Goal: Find specific page/section: Find specific page/section

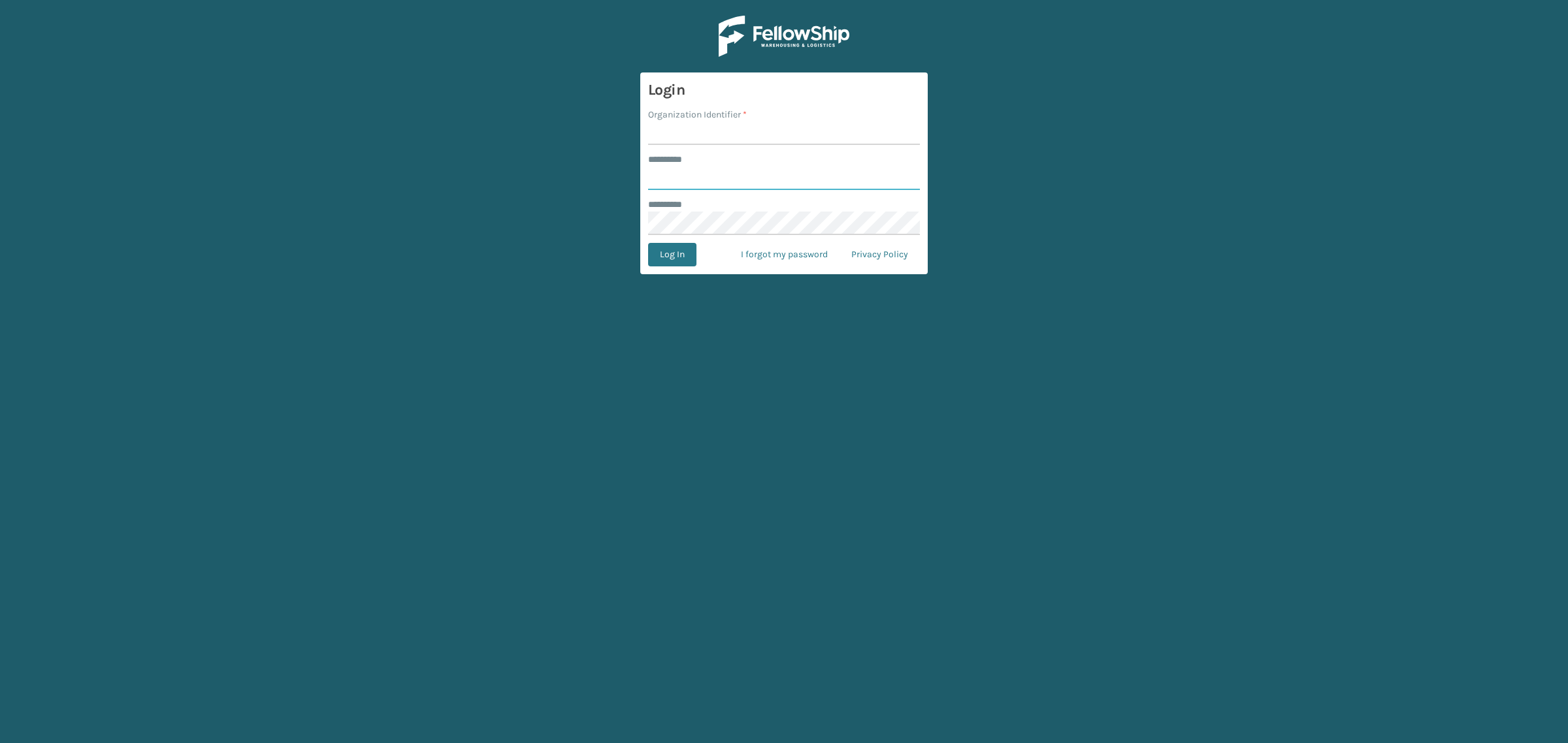
type input "**********"
click at [716, 131] on input "Organization Identifier *" at bounding box center [783, 133] width 272 height 23
type input "SuperAdminOrganization"
click at [682, 250] on button "Log In" at bounding box center [672, 254] width 49 height 23
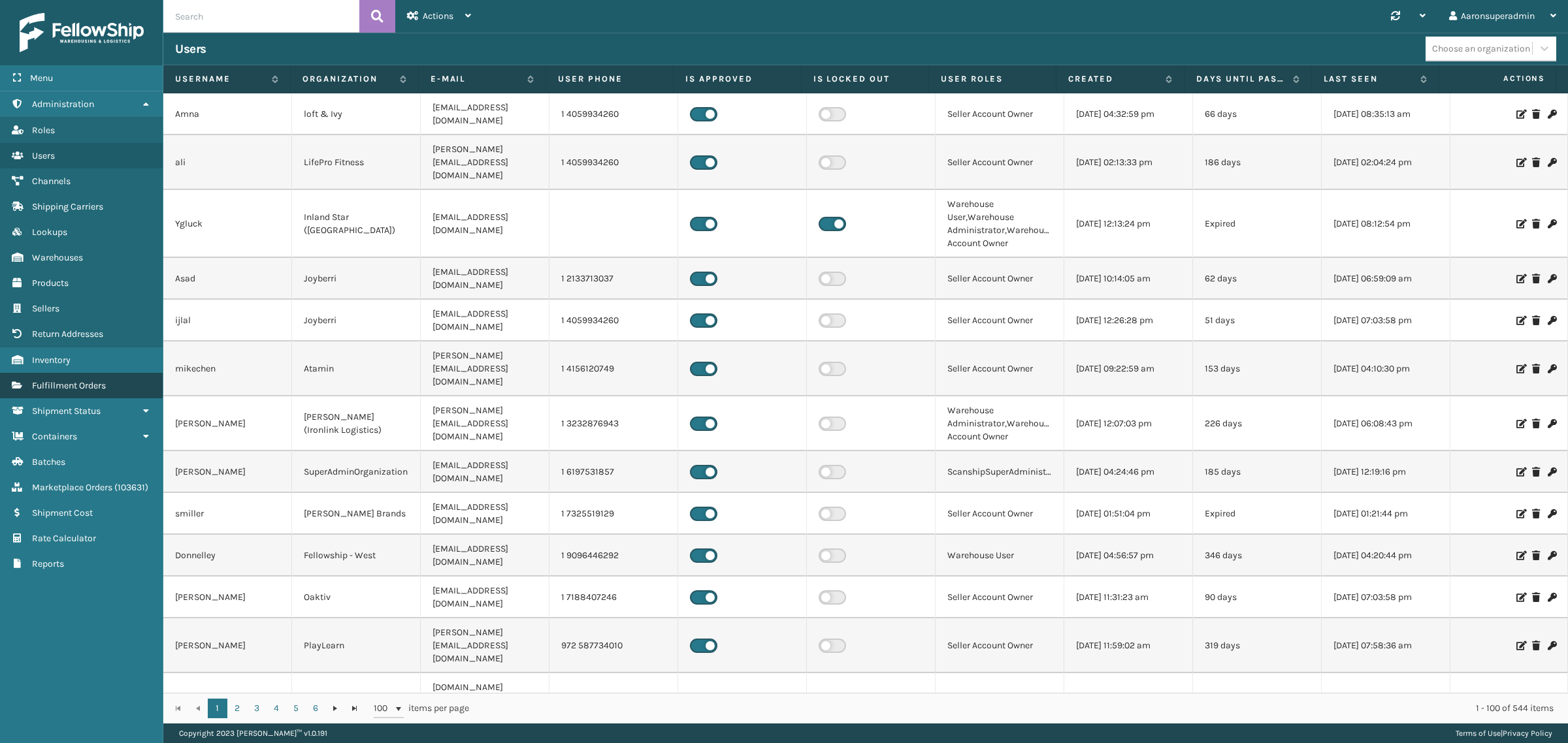
click at [47, 380] on span "Fulfillment Orders" at bounding box center [69, 385] width 74 height 11
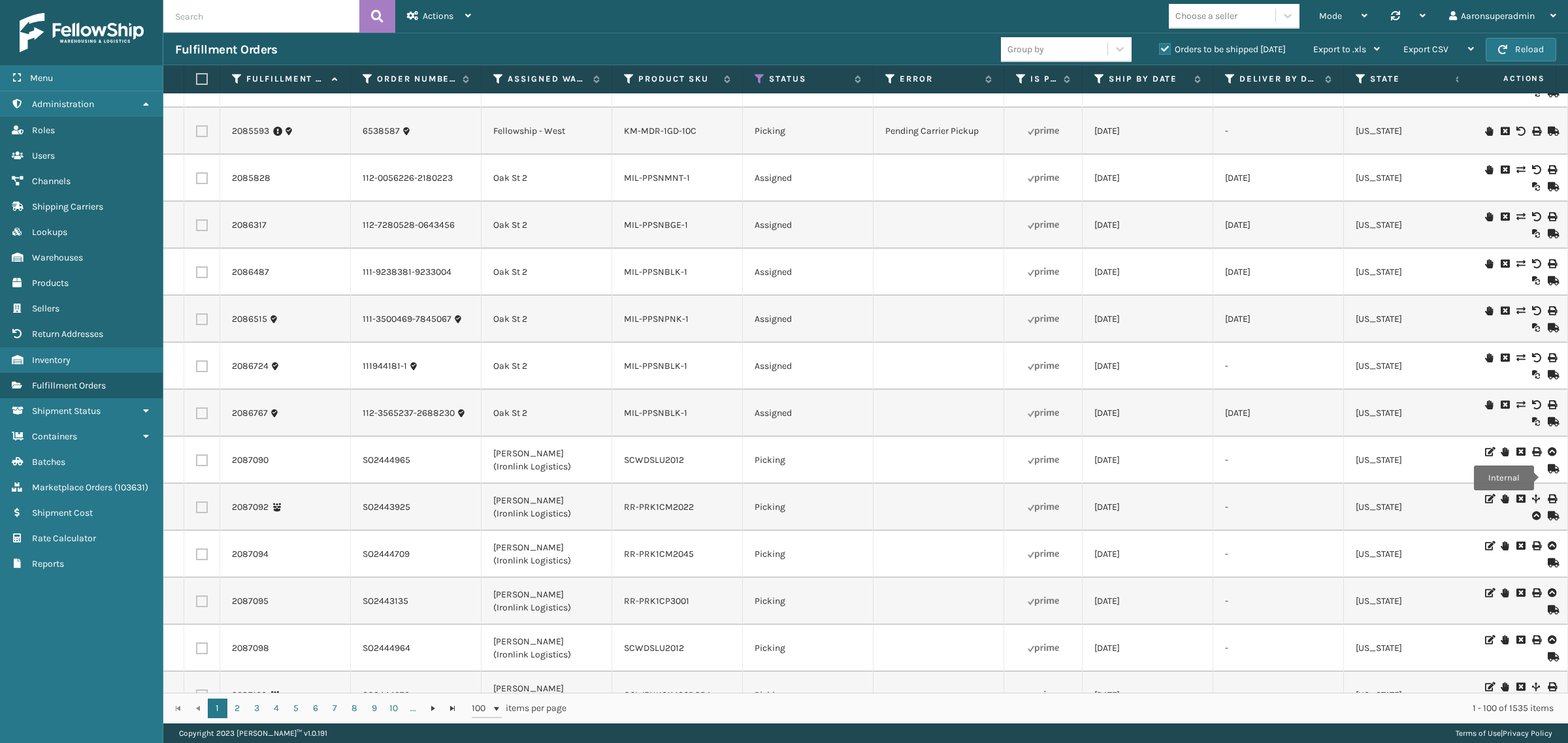
scroll to position [2869, 0]
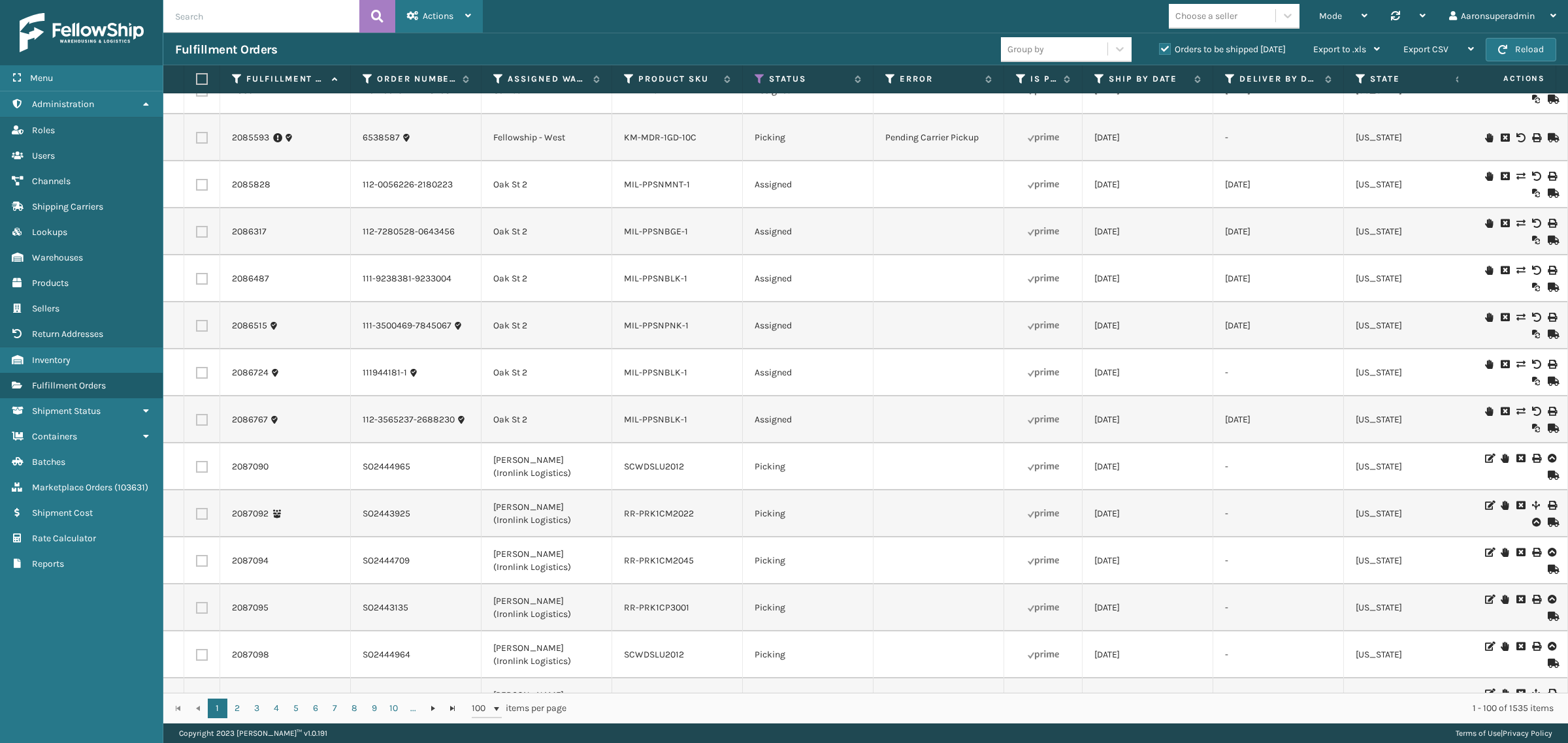
click at [426, 17] on span "Actions" at bounding box center [438, 16] width 30 height 11
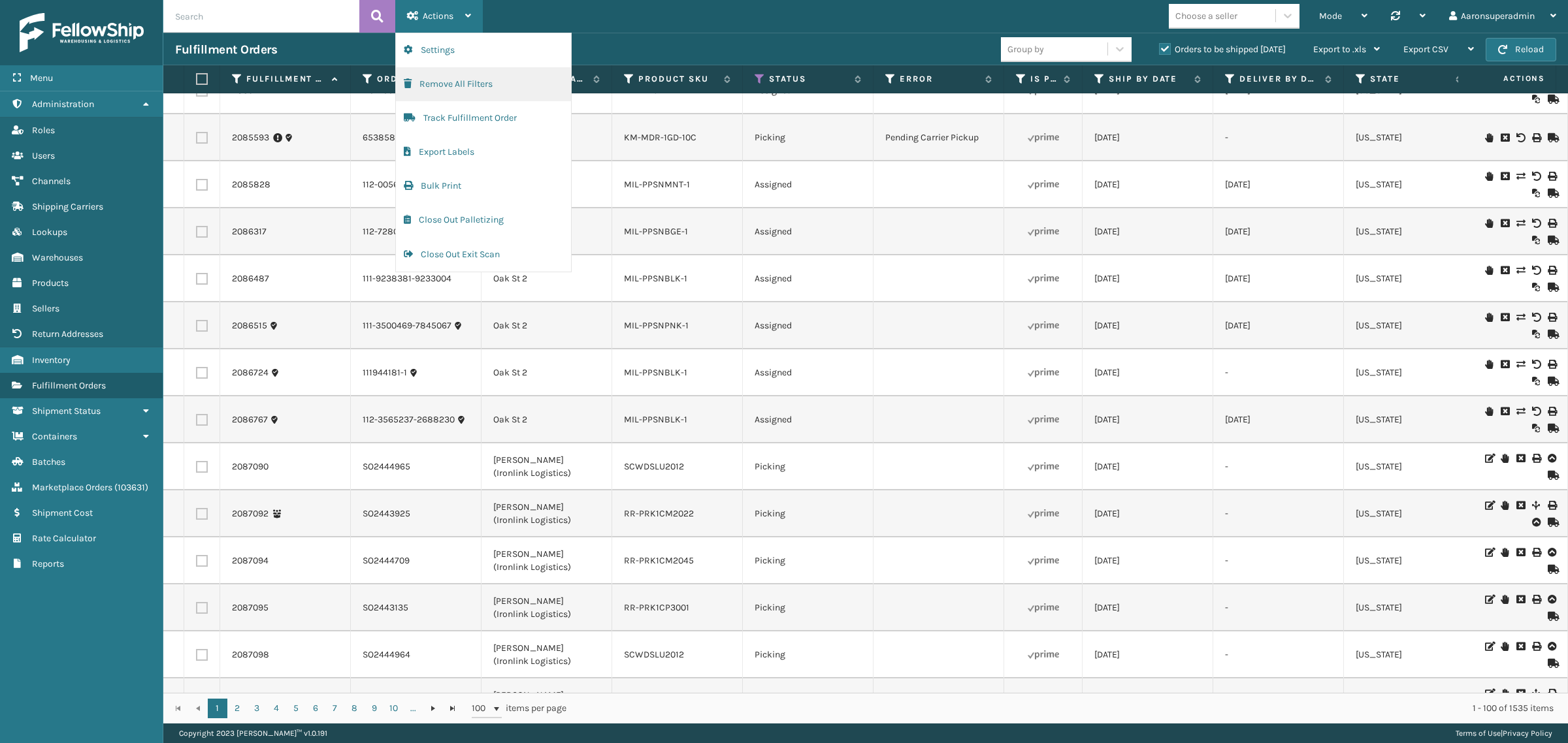
click at [455, 80] on button "Remove All Filters" at bounding box center [484, 84] width 175 height 34
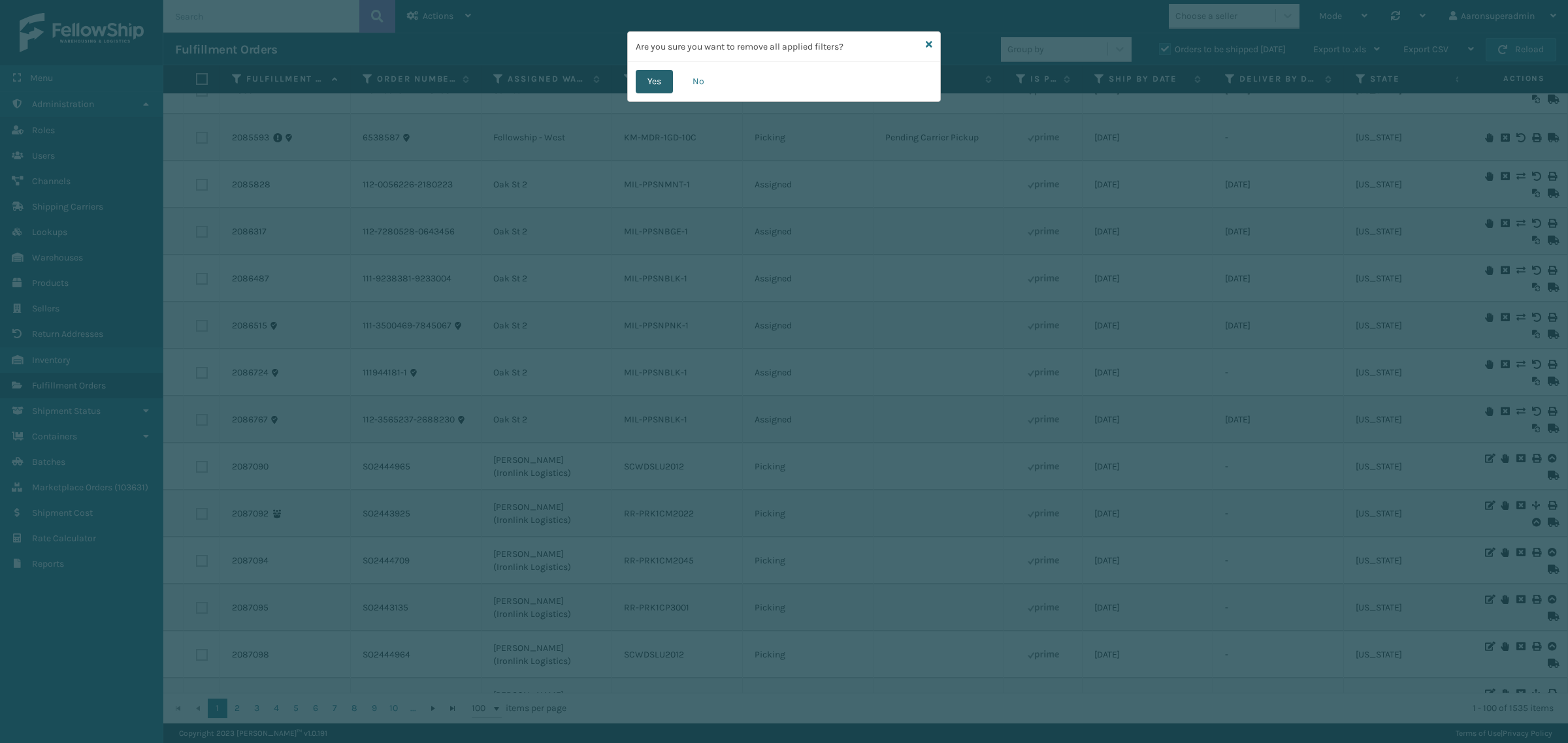
click at [658, 79] on button "Yes" at bounding box center [654, 82] width 37 height 23
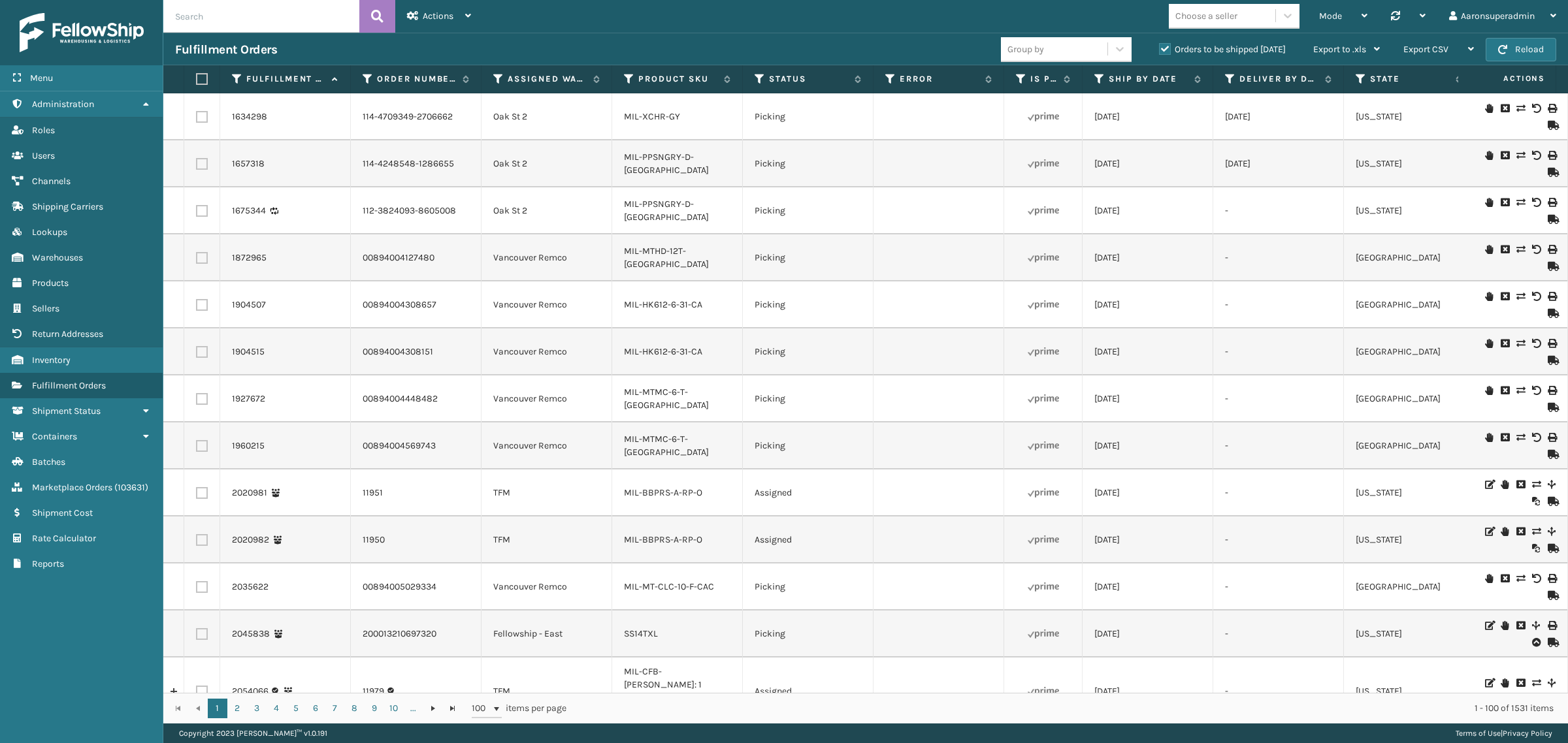
click at [918, 86] on th "Error" at bounding box center [939, 79] width 131 height 28
click at [936, 82] on label "Error" at bounding box center [939, 79] width 79 height 12
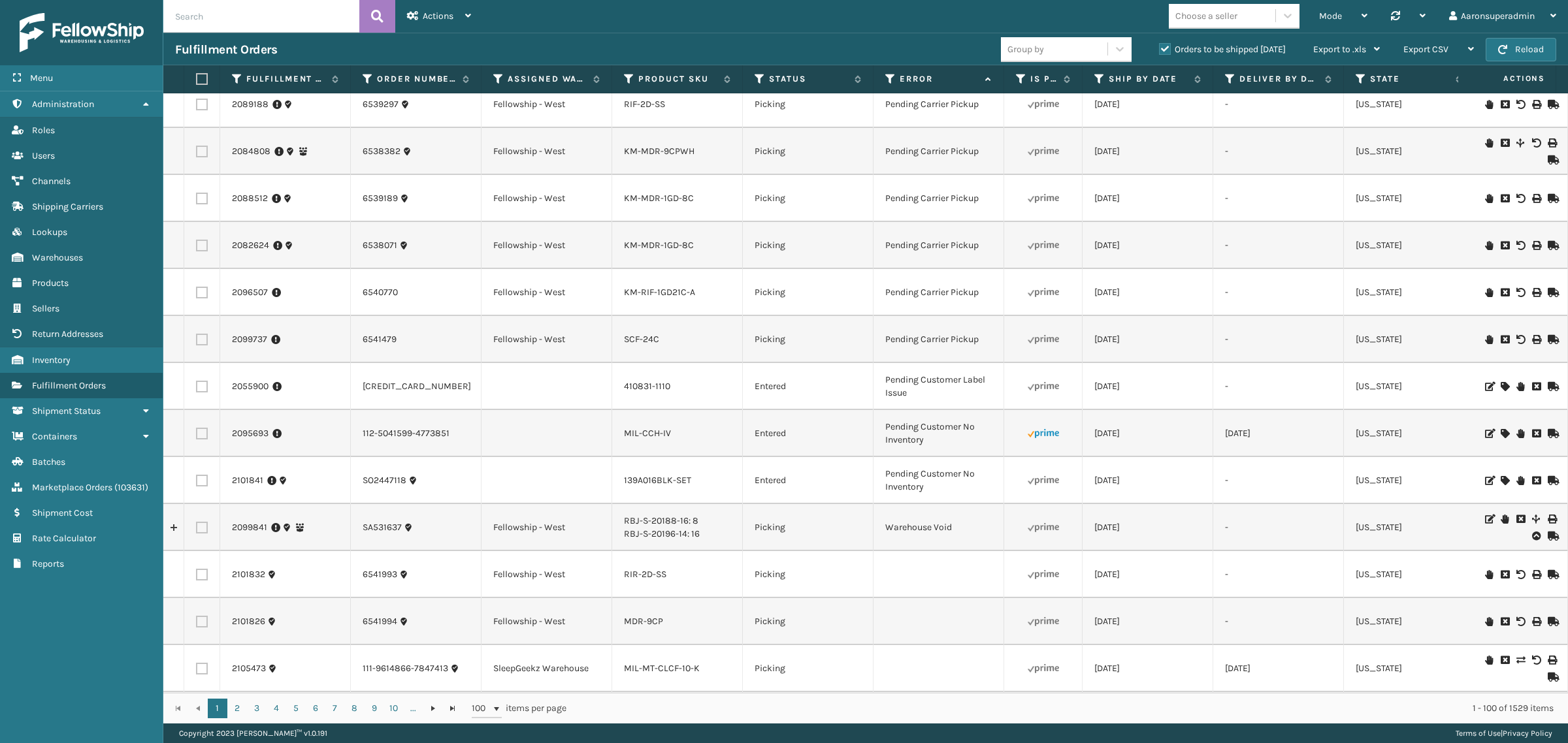
scroll to position [2580, 0]
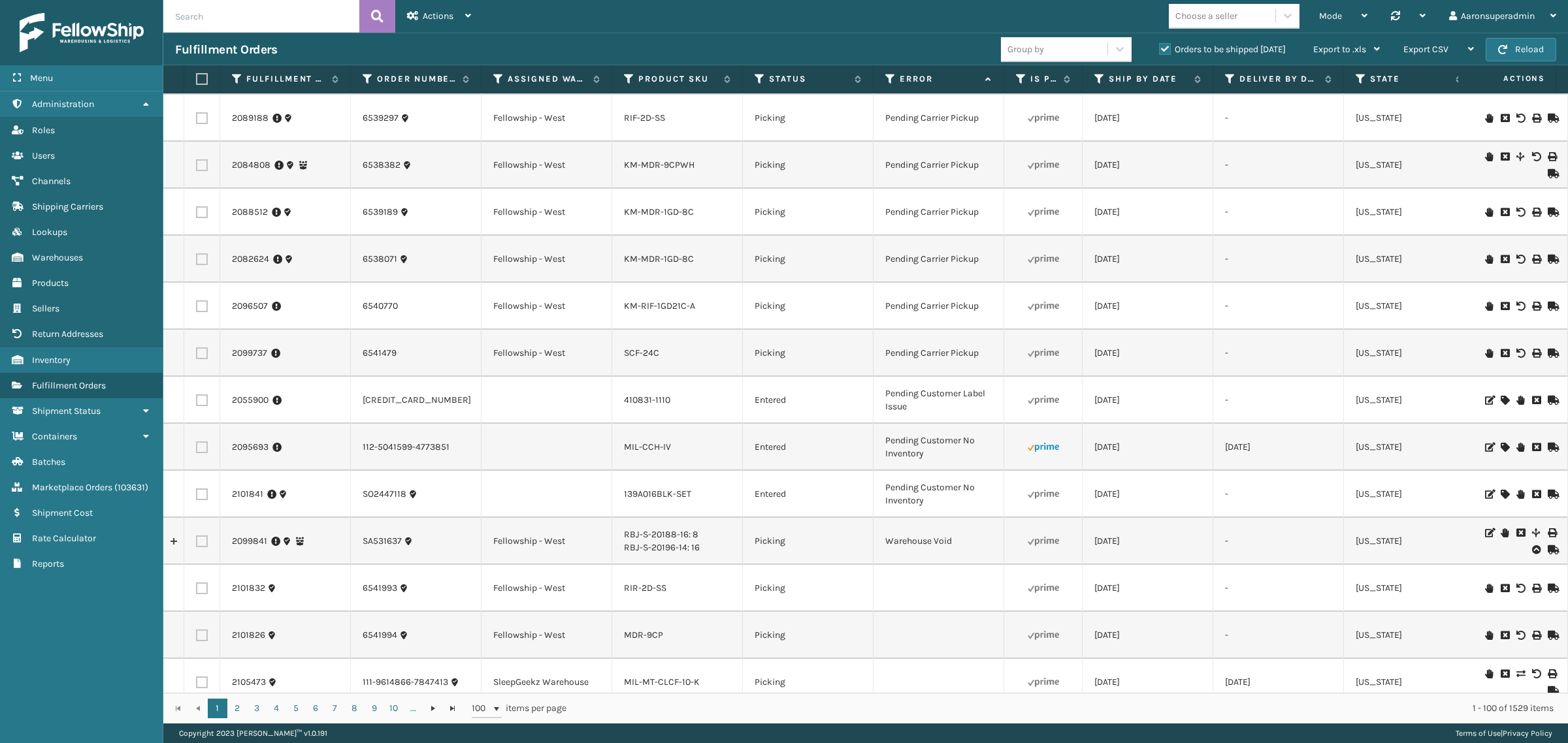
click at [220, 23] on input "text" at bounding box center [261, 16] width 196 height 33
paste input "810880-6030"
type input "810880-6030"
click at [373, 16] on icon at bounding box center [377, 16] width 12 height 20
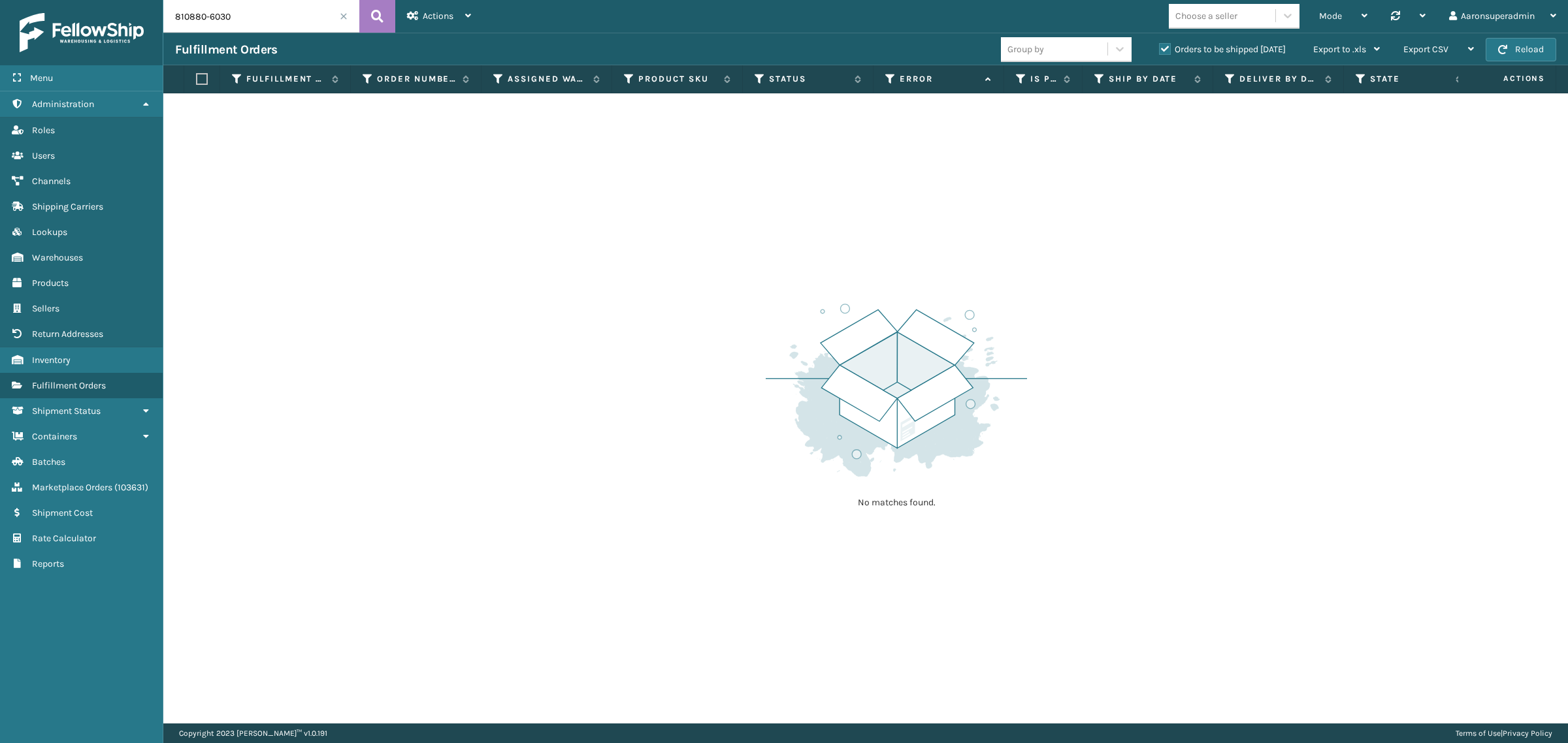
click at [1168, 50] on label "Orders to be shipped [DATE]" at bounding box center [1222, 49] width 127 height 11
click at [1160, 50] on input "Orders to be shipped [DATE]" at bounding box center [1159, 46] width 1 height 9
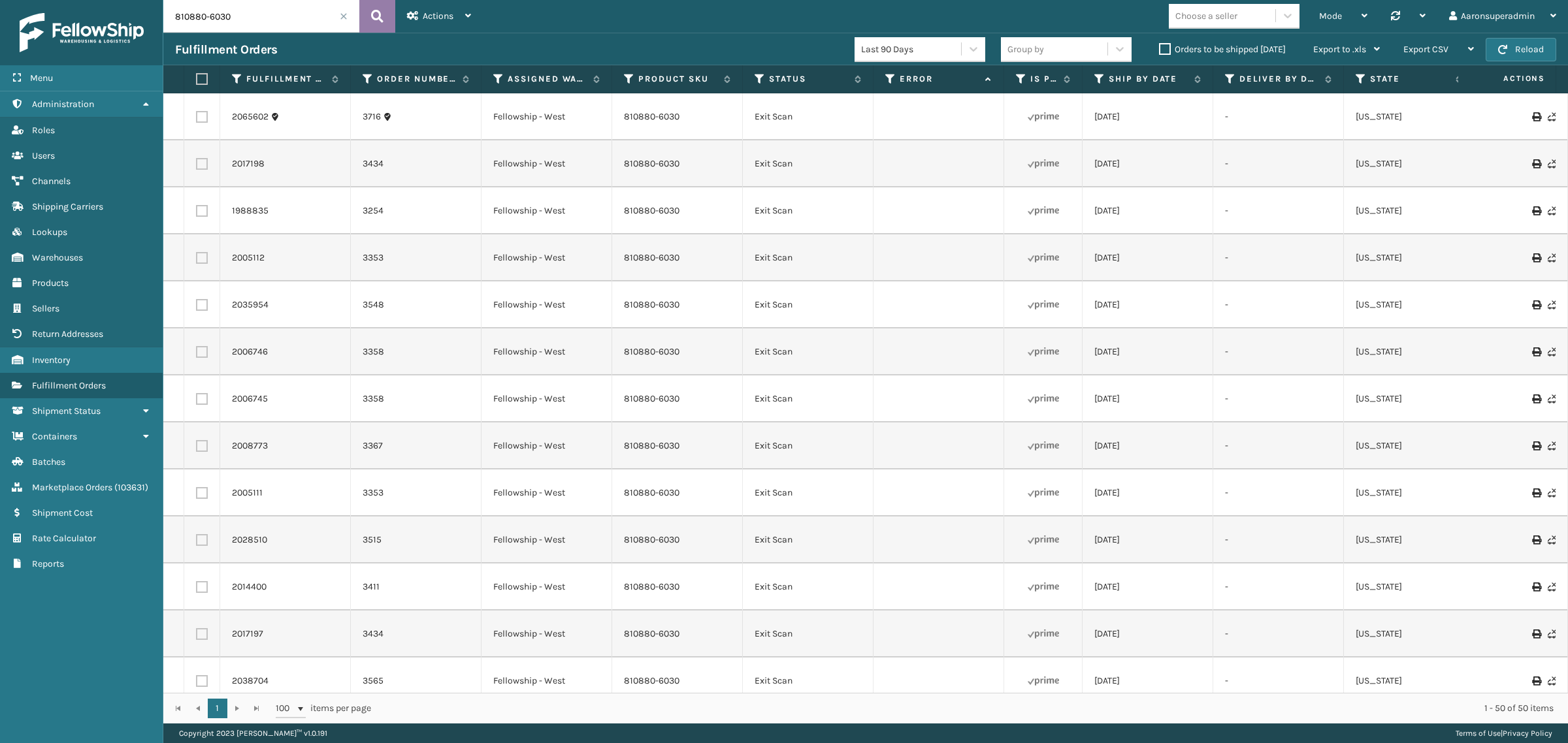
click at [377, 25] on icon at bounding box center [377, 16] width 12 height 20
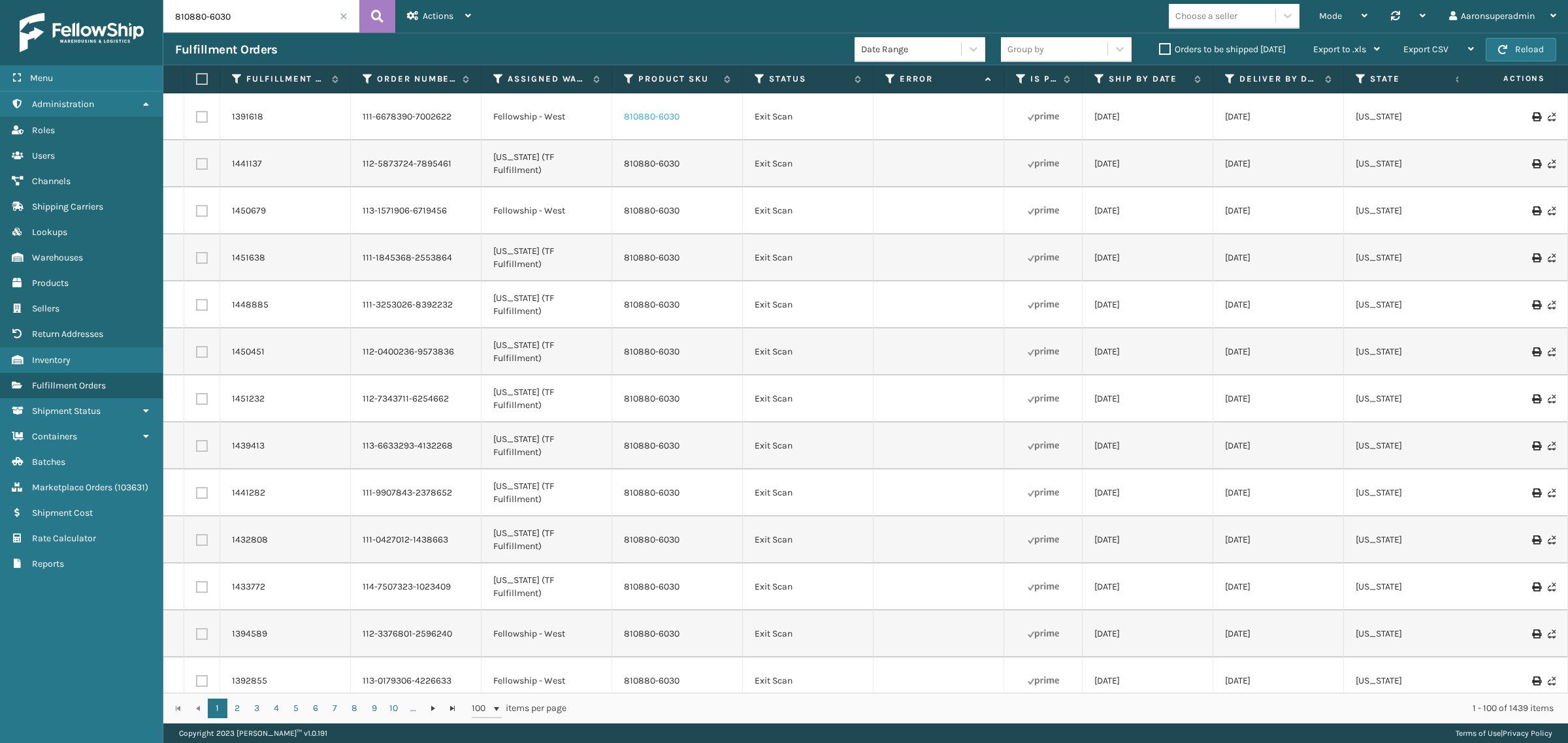
click at [675, 119] on link "810880-6030" at bounding box center [652, 116] width 56 height 11
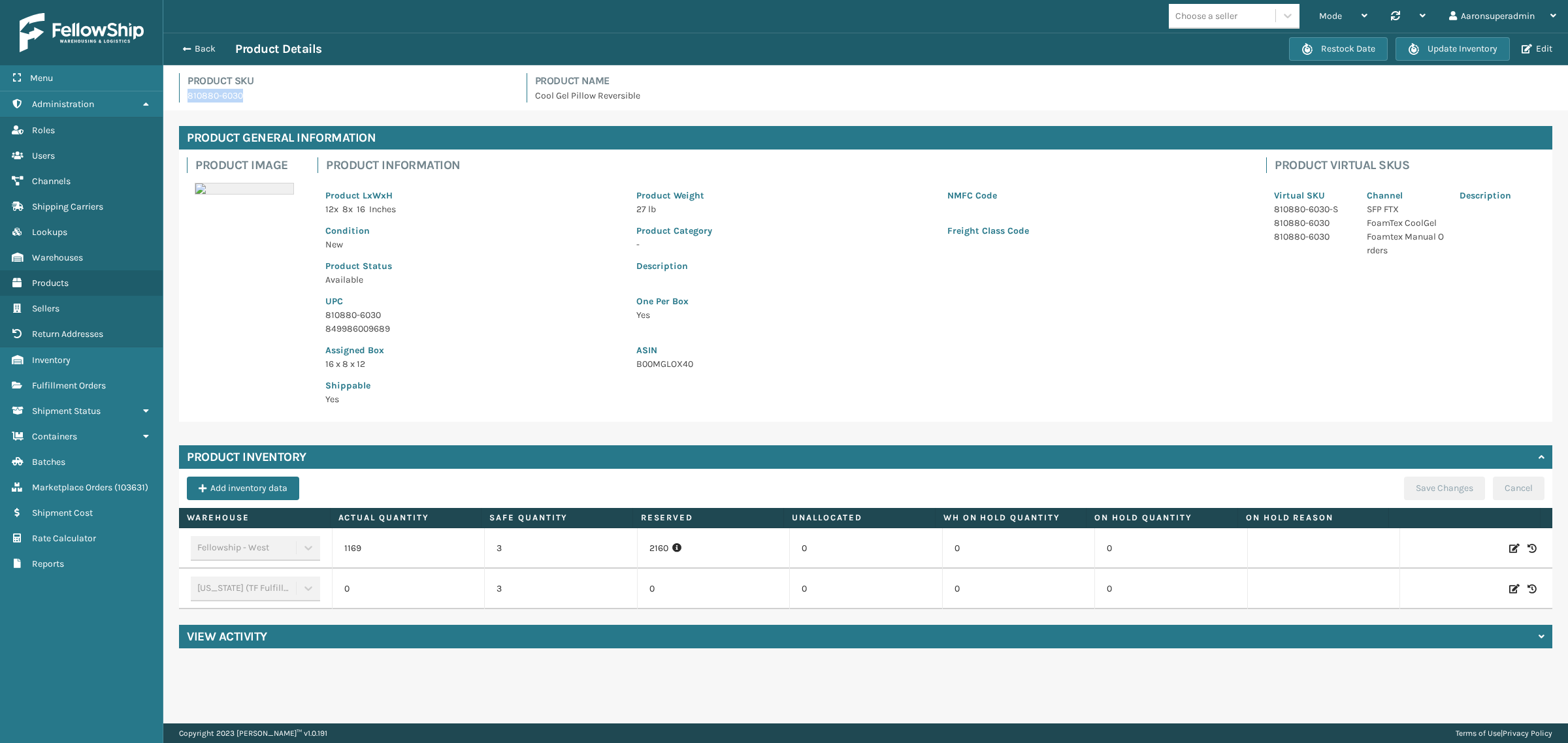
drag, startPoint x: 236, startPoint y: 106, endPoint x: 181, endPoint y: 106, distance: 55.0
click at [181, 106] on div "Product SKU 810880-6030 Product Name Cool Gel Pillow Reversible" at bounding box center [866, 91] width 1389 height 37
copy p "810880-6030"
drag, startPoint x: 70, startPoint y: 426, endPoint x: 78, endPoint y: 450, distance: 25.3
click at [78, 450] on ul "Administration Roles Users Channels Shipping Carriers Lookups Warehouses Produc…" at bounding box center [81, 333] width 162 height 485
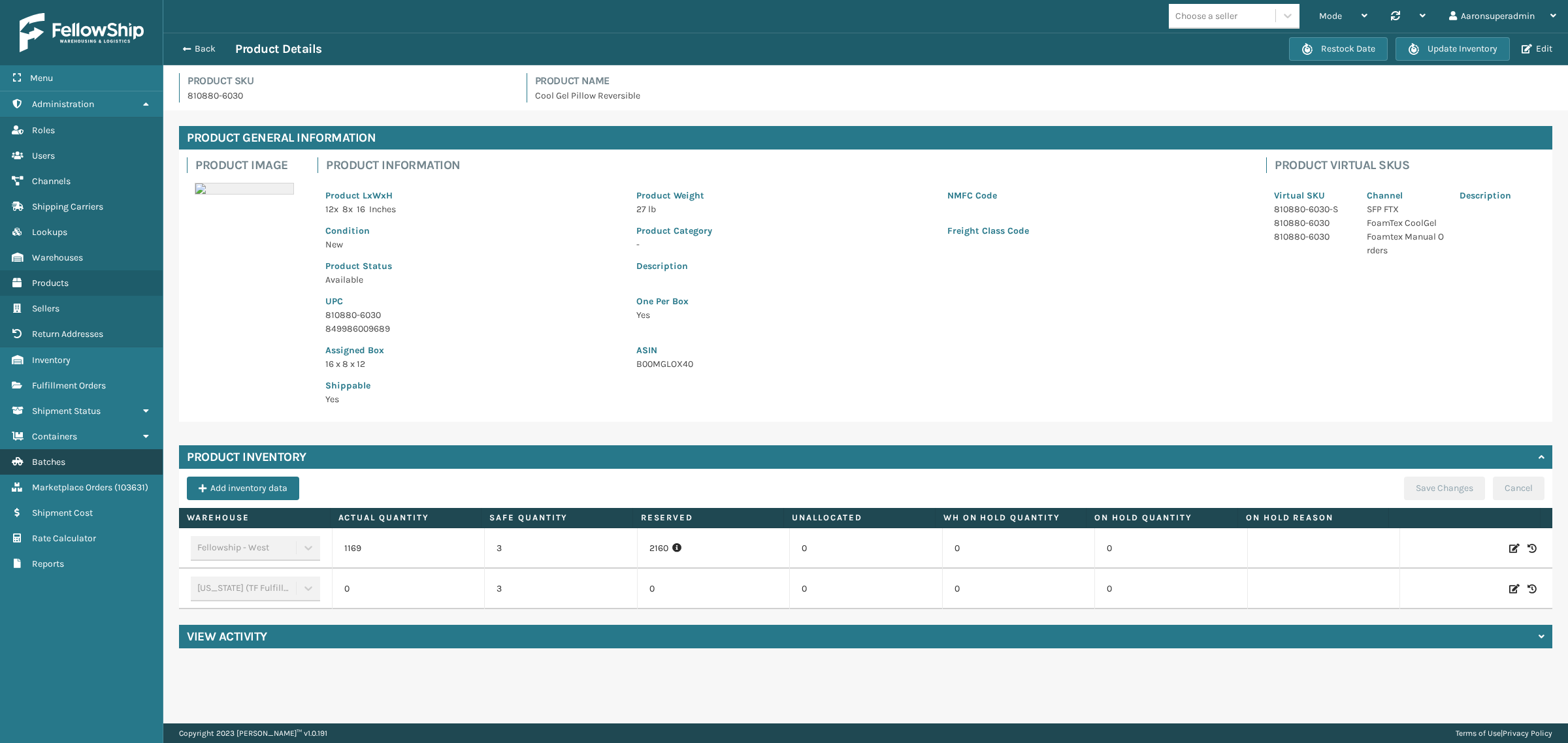
click at [78, 450] on link "Batches" at bounding box center [81, 462] width 162 height 25
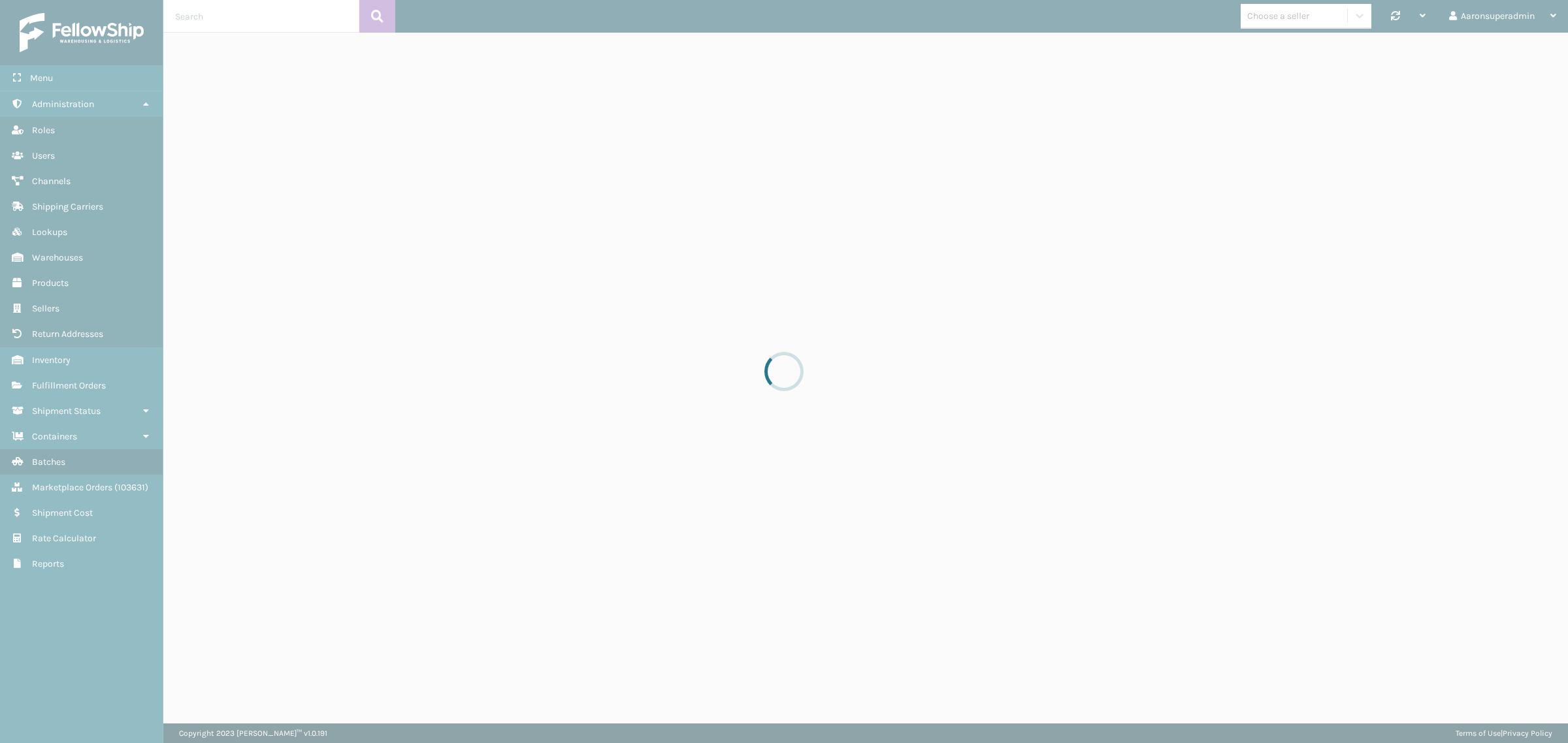
click at [69, 423] on div at bounding box center [784, 372] width 1568 height 743
